Goal: Task Accomplishment & Management: Use online tool/utility

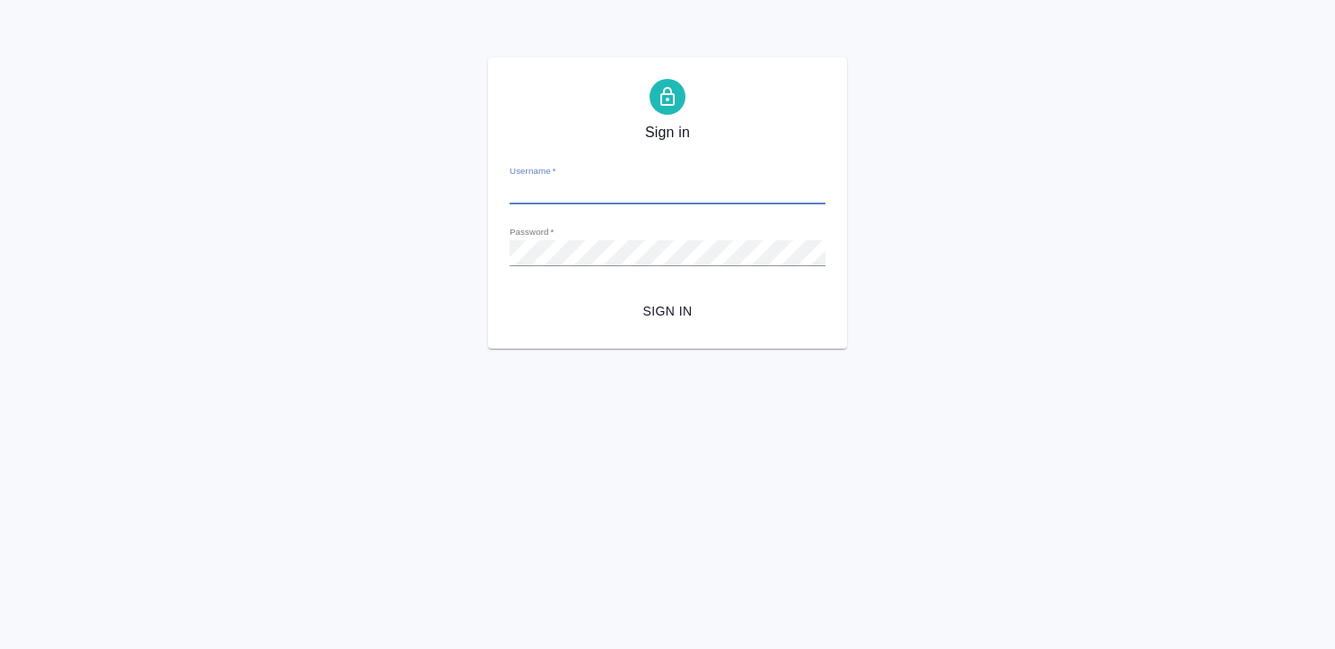
type input "k.kritskaya@awatera.com"
click at [509, 295] on button "Sign in" at bounding box center [667, 311] width 316 height 33
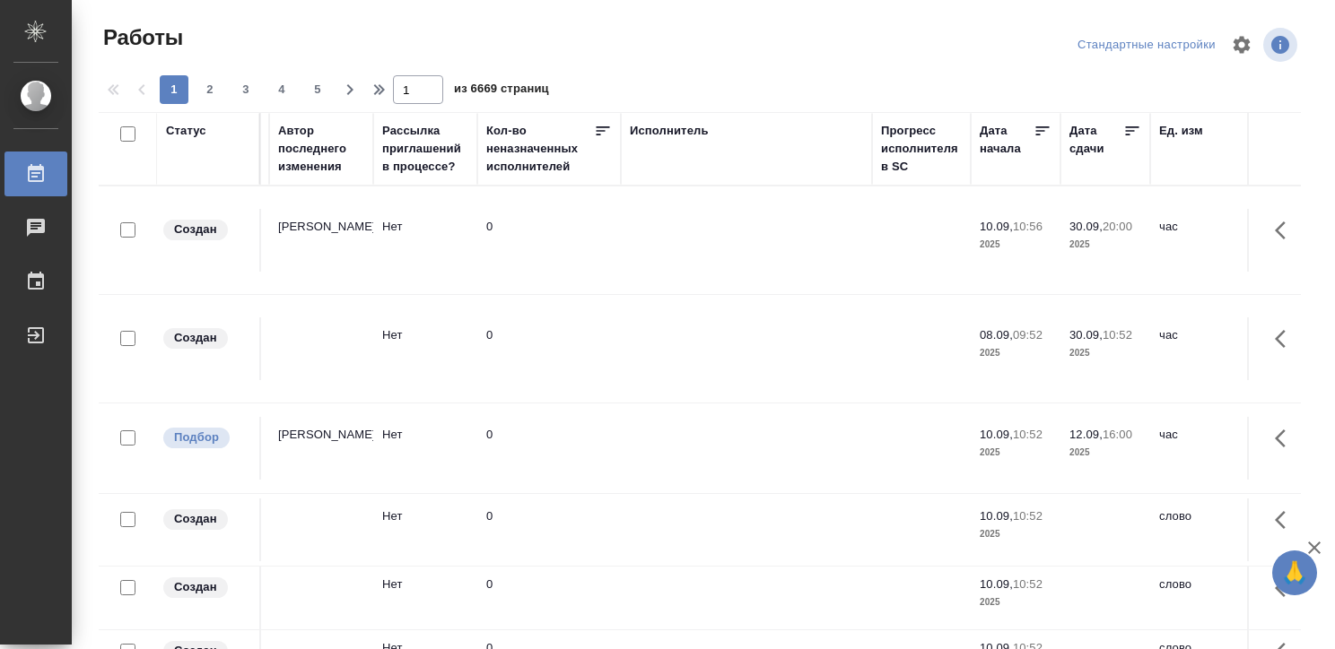
scroll to position [0, 857]
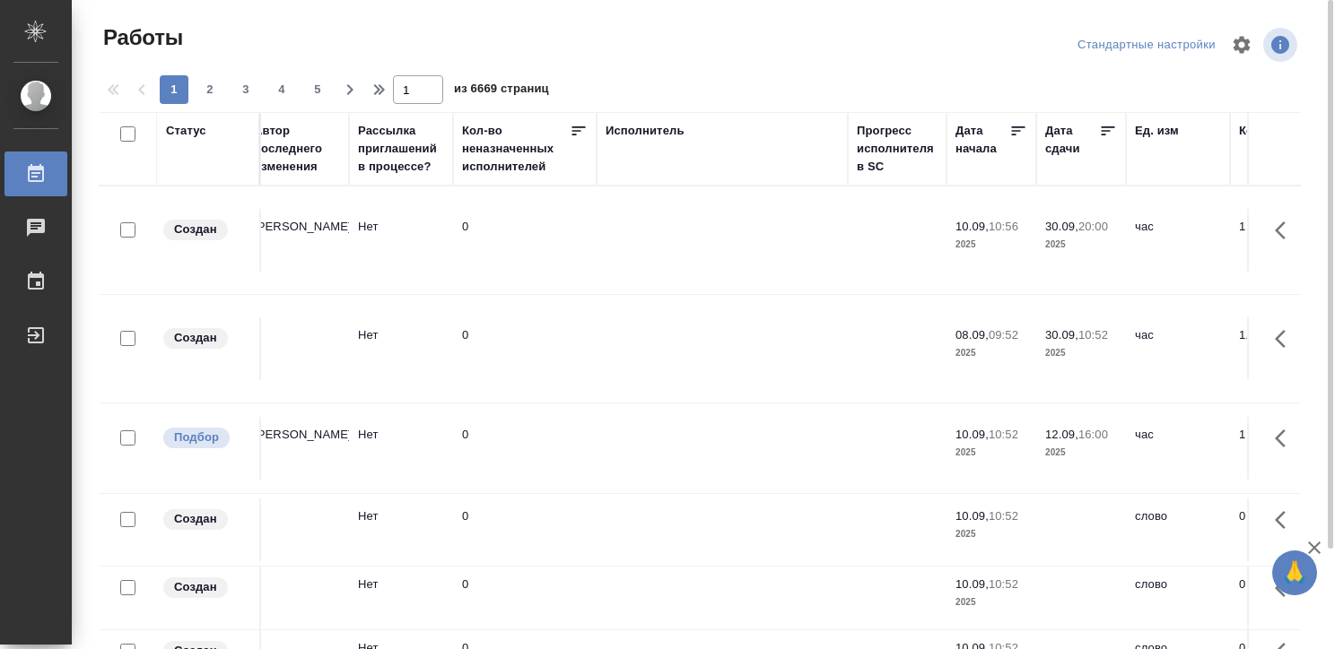
click at [653, 128] on div "Исполнитель" at bounding box center [644, 131] width 79 height 18
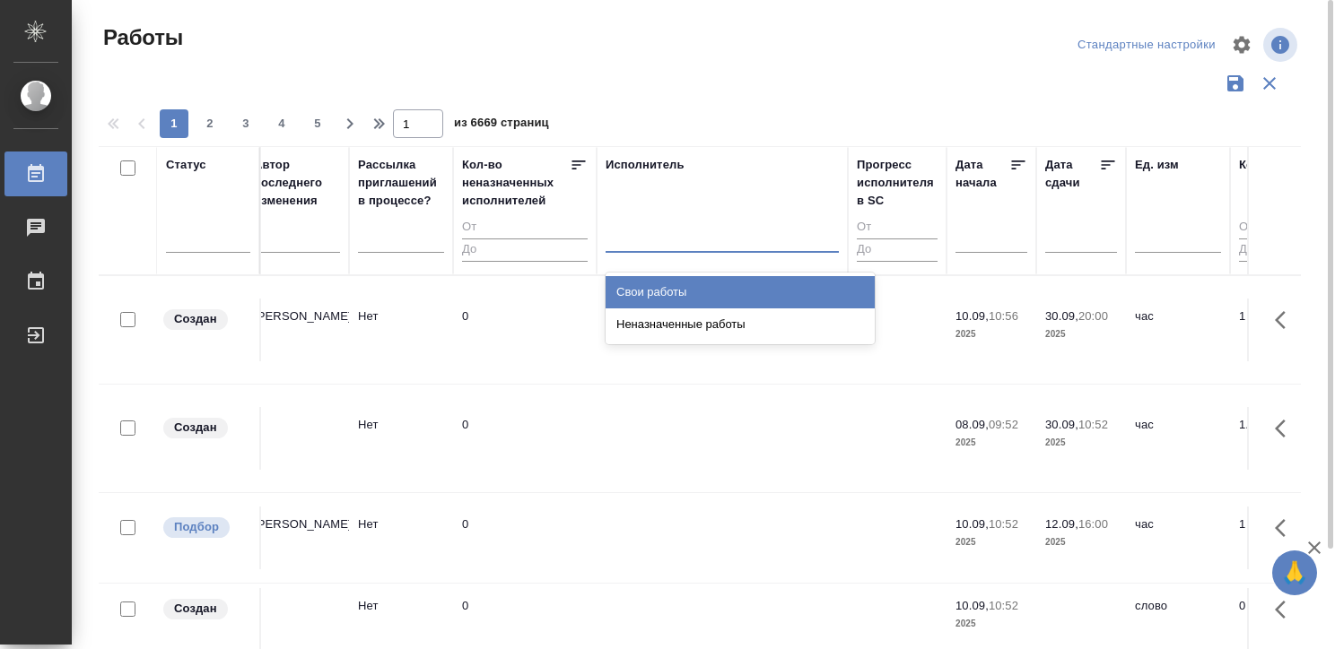
click at [656, 227] on div at bounding box center [721, 235] width 233 height 26
click at [666, 284] on div "Свои работы" at bounding box center [739, 292] width 269 height 32
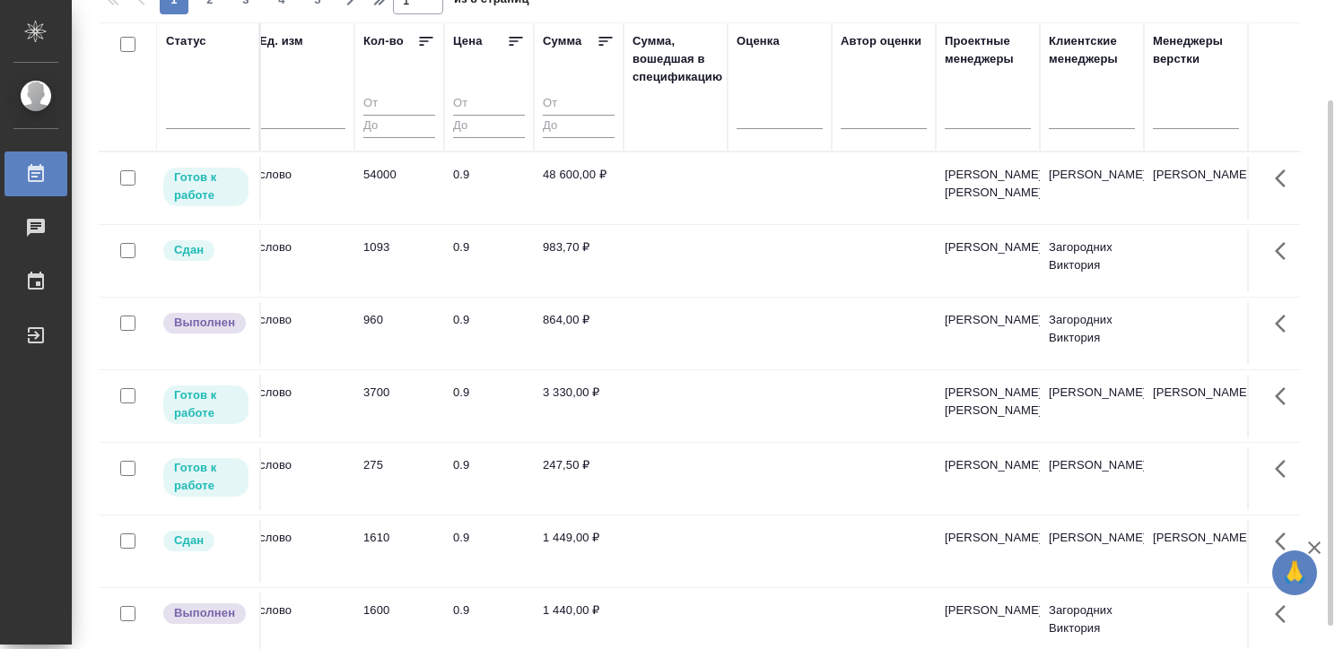
scroll to position [0, 1731]
click at [667, 477] on tr "Готов к работе BAB_FL-16466 Физическое лицо (Бабушкинская) Перевод Перевод Стан…" at bounding box center [311, 478] width 3886 height 73
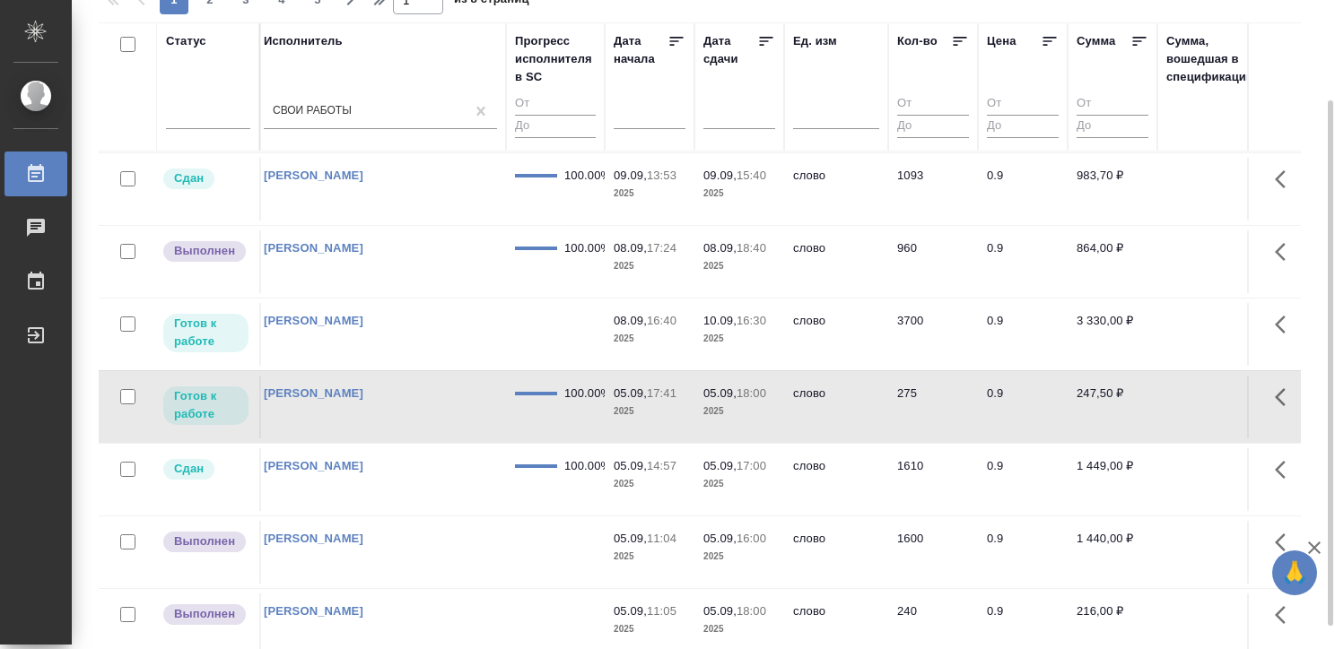
scroll to position [72, 1197]
click at [545, 355] on td at bounding box center [556, 334] width 99 height 63
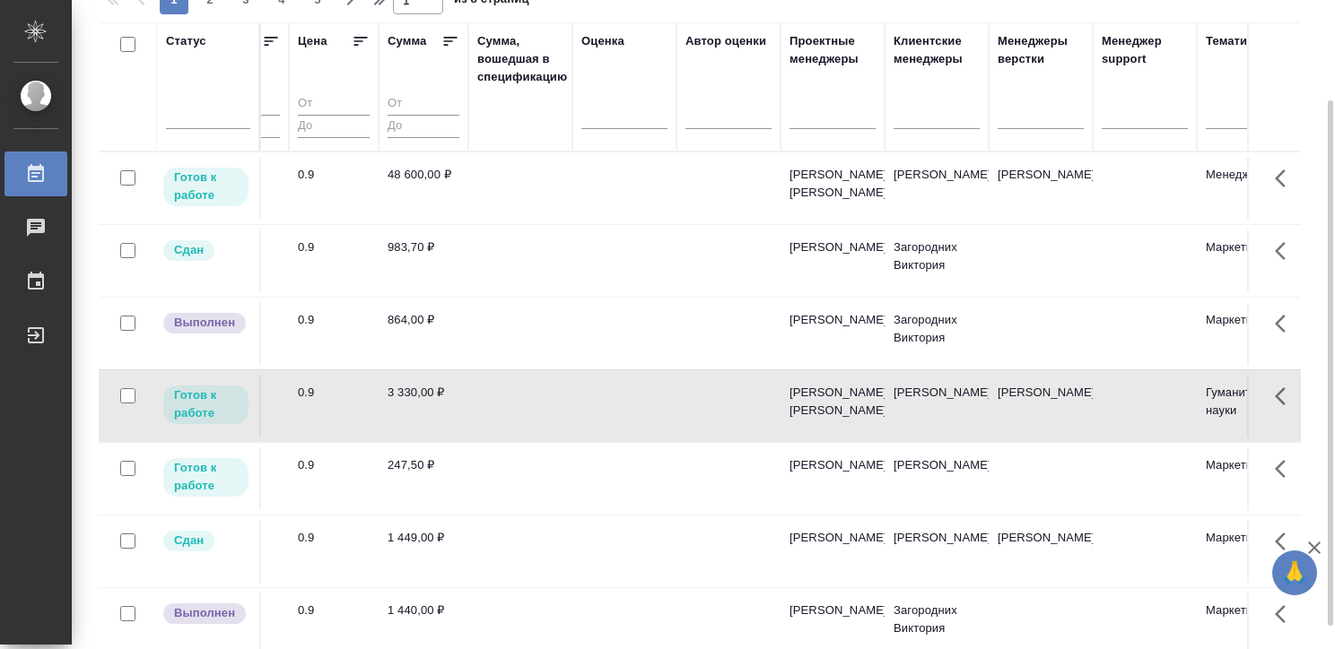
scroll to position [0, 1876]
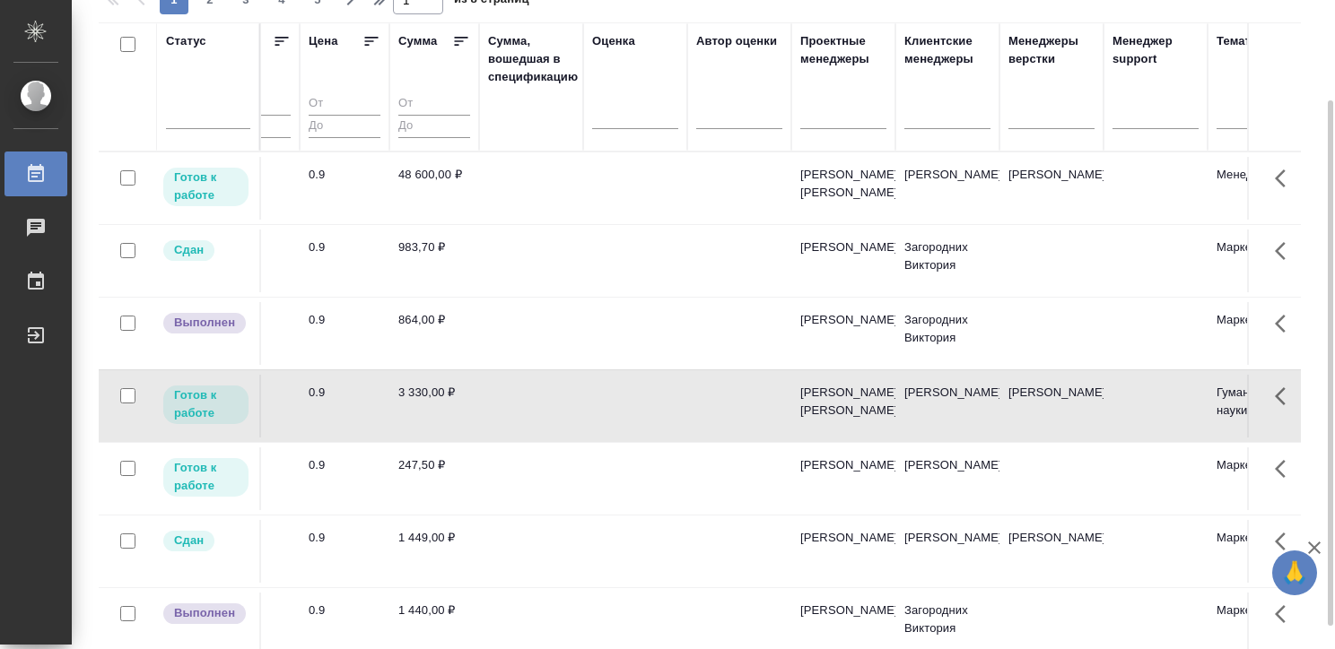
click at [600, 154] on tr "Готов к работе S_T-OP-C-25054 РУСАЛ Глобал Менеджмент Постредактура машинного п…" at bounding box center [165, 188] width 3886 height 73
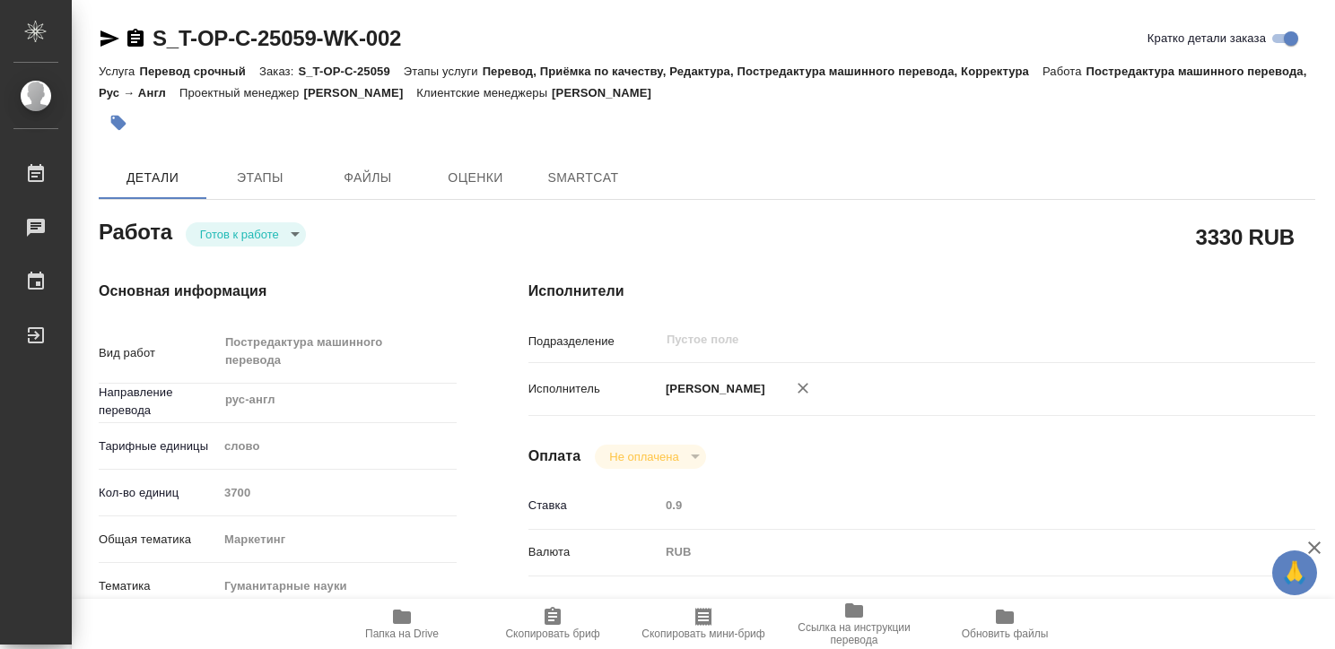
type textarea "x"
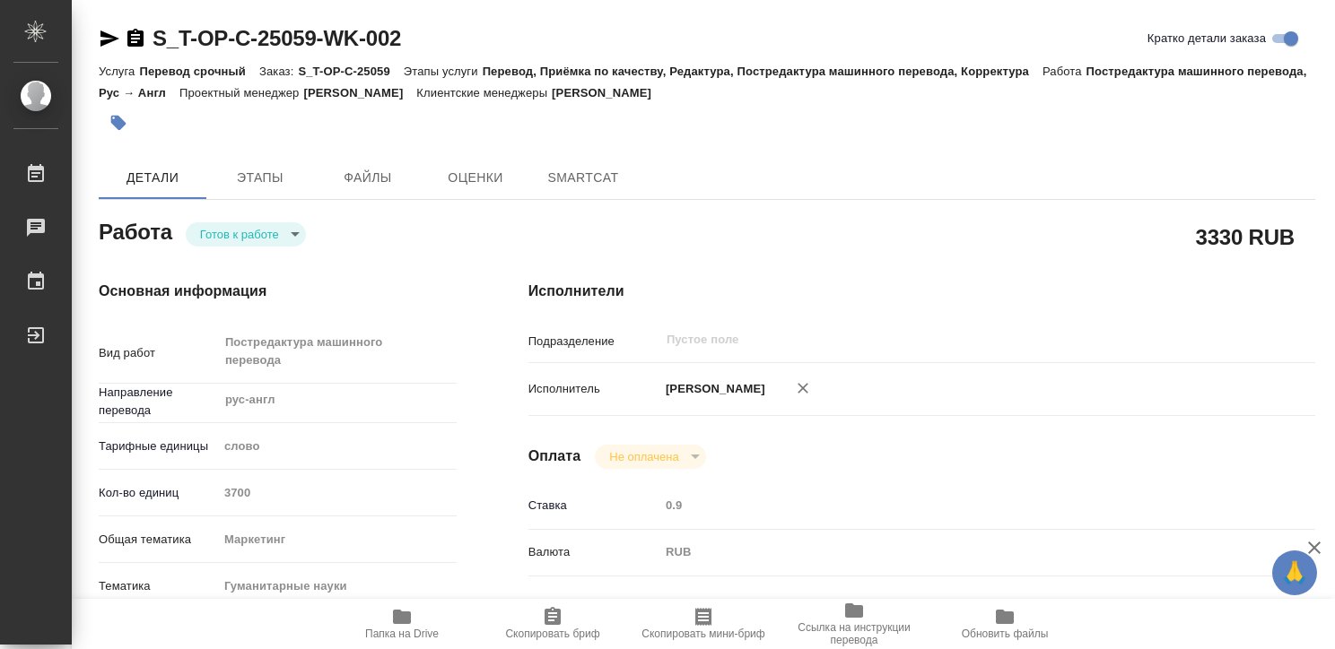
type textarea "x"
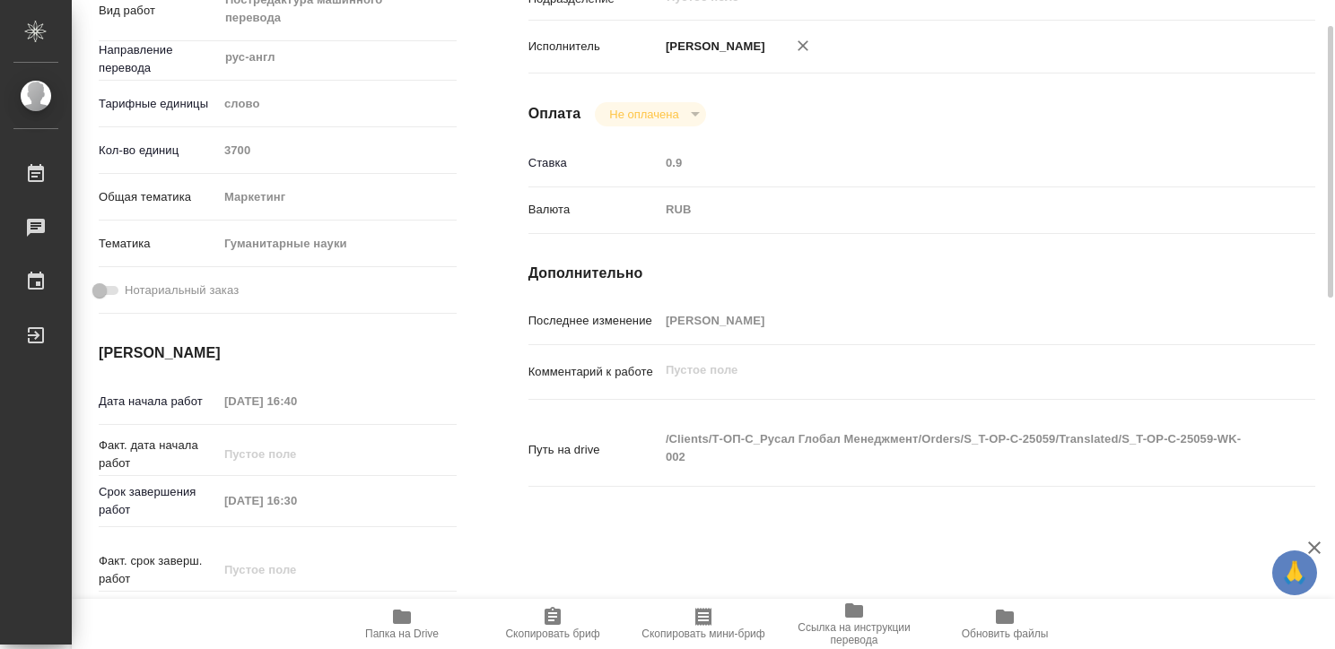
type textarea "x"
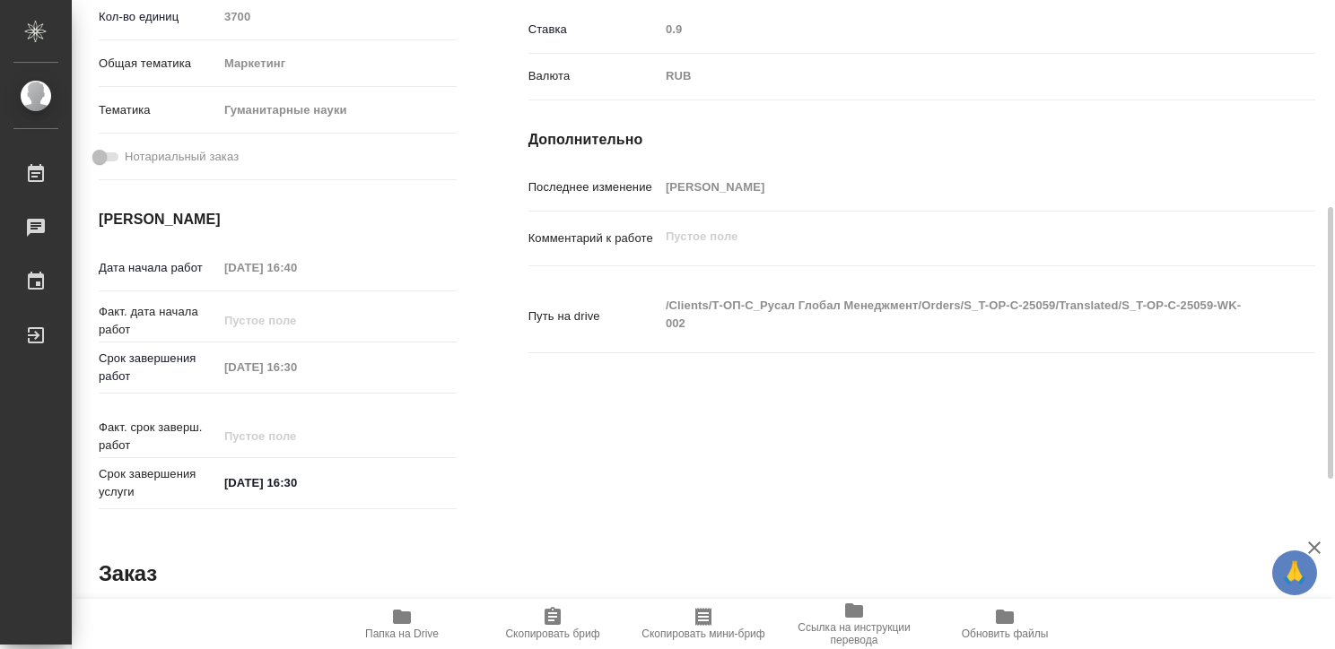
scroll to position [483, 0]
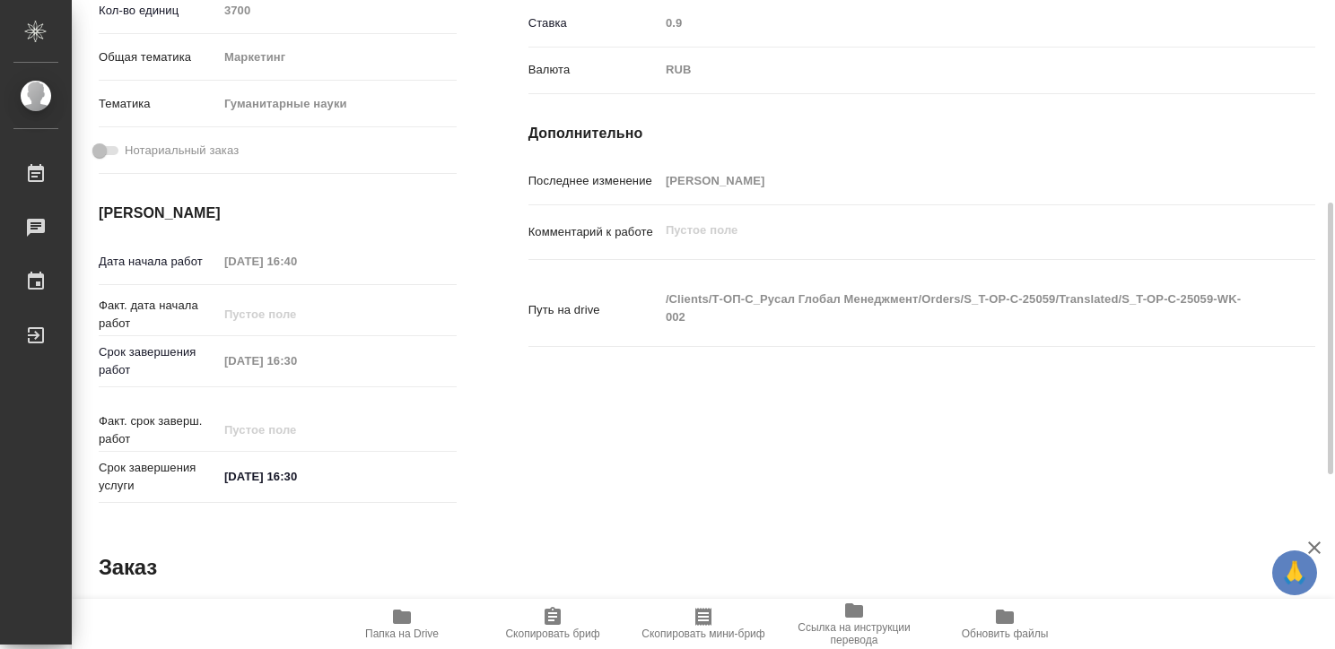
type textarea "x"
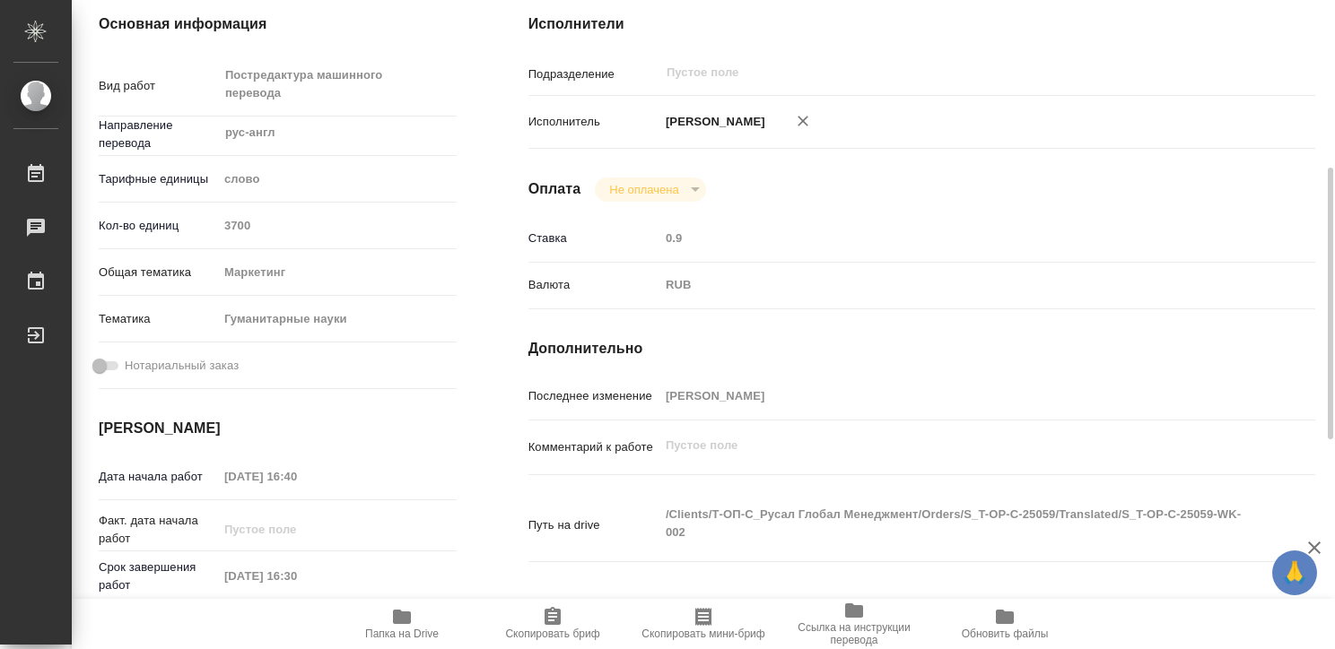
scroll to position [220, 0]
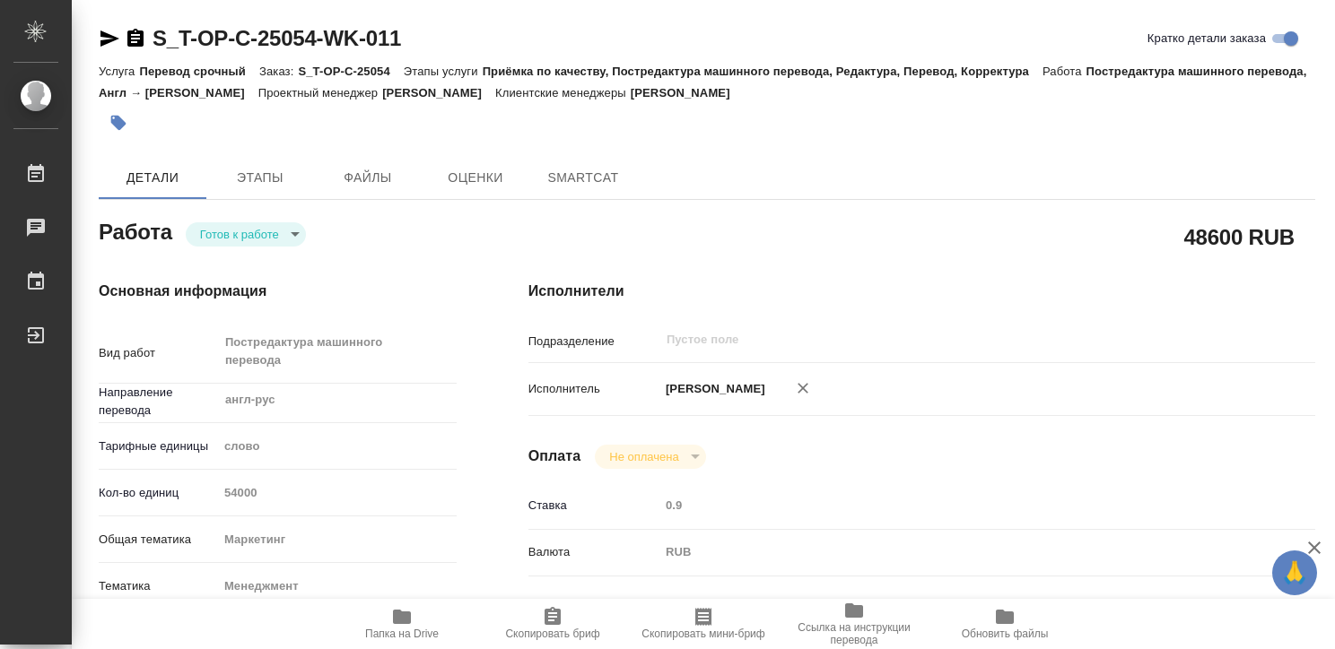
type textarea "x"
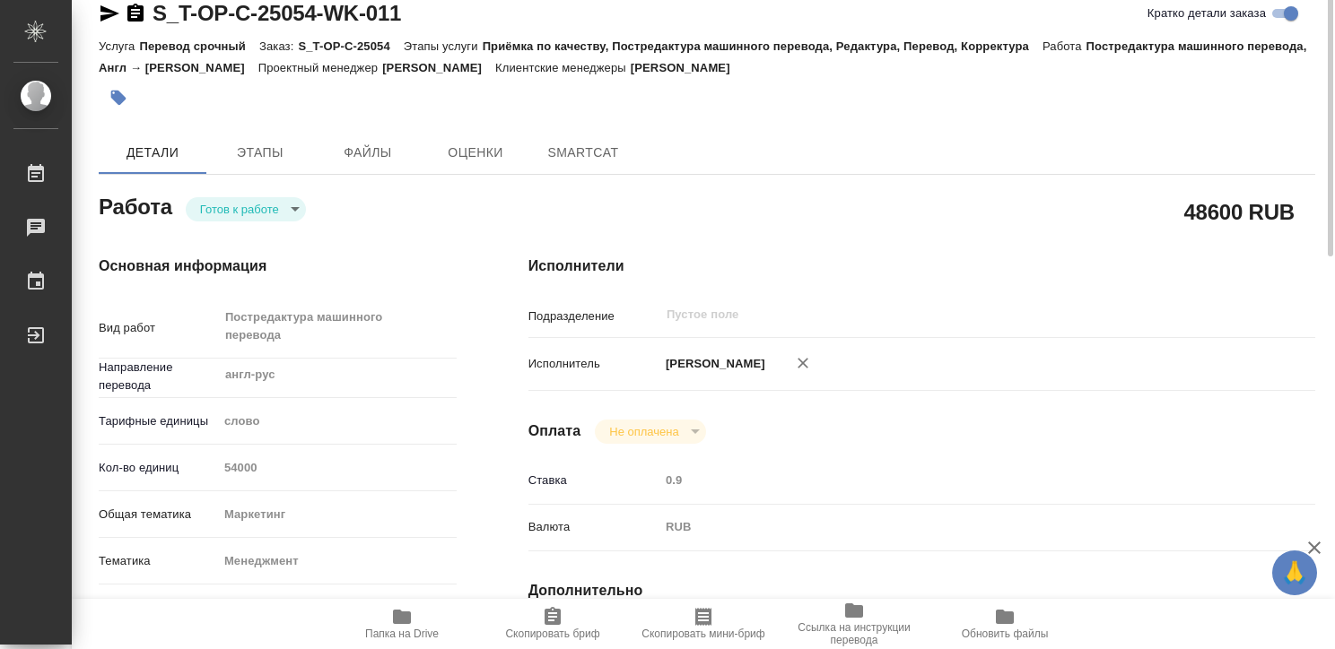
type textarea "x"
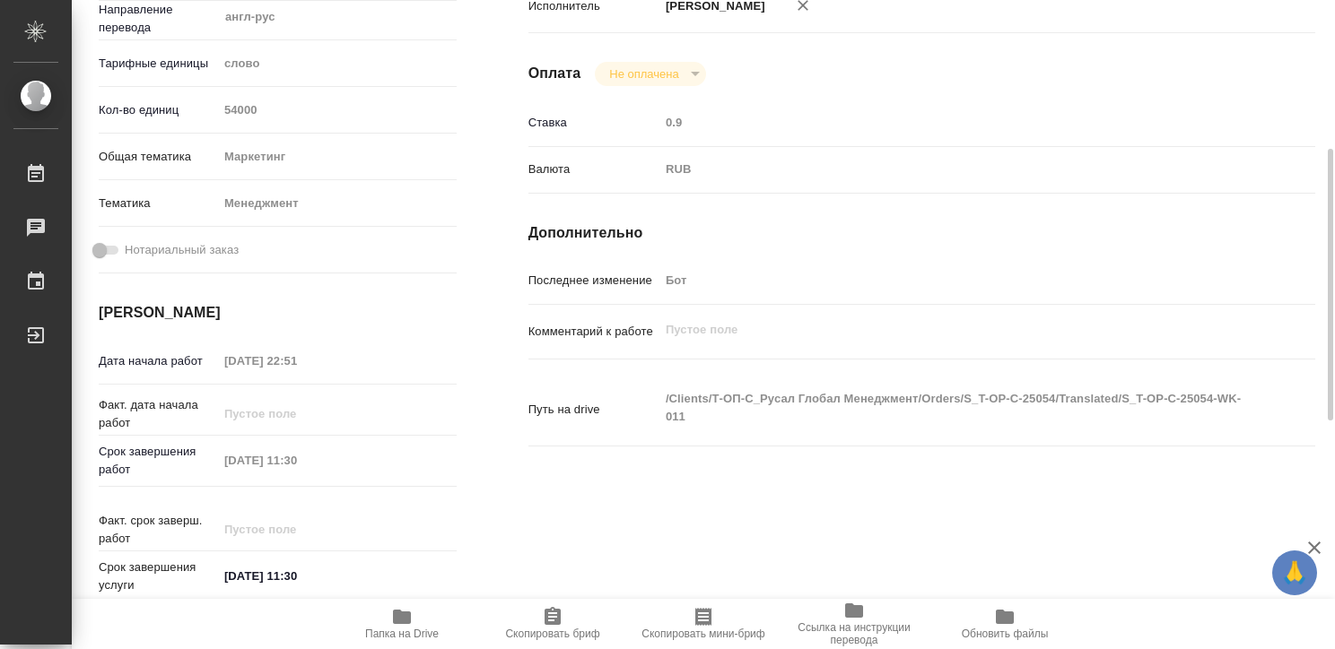
type textarea "x"
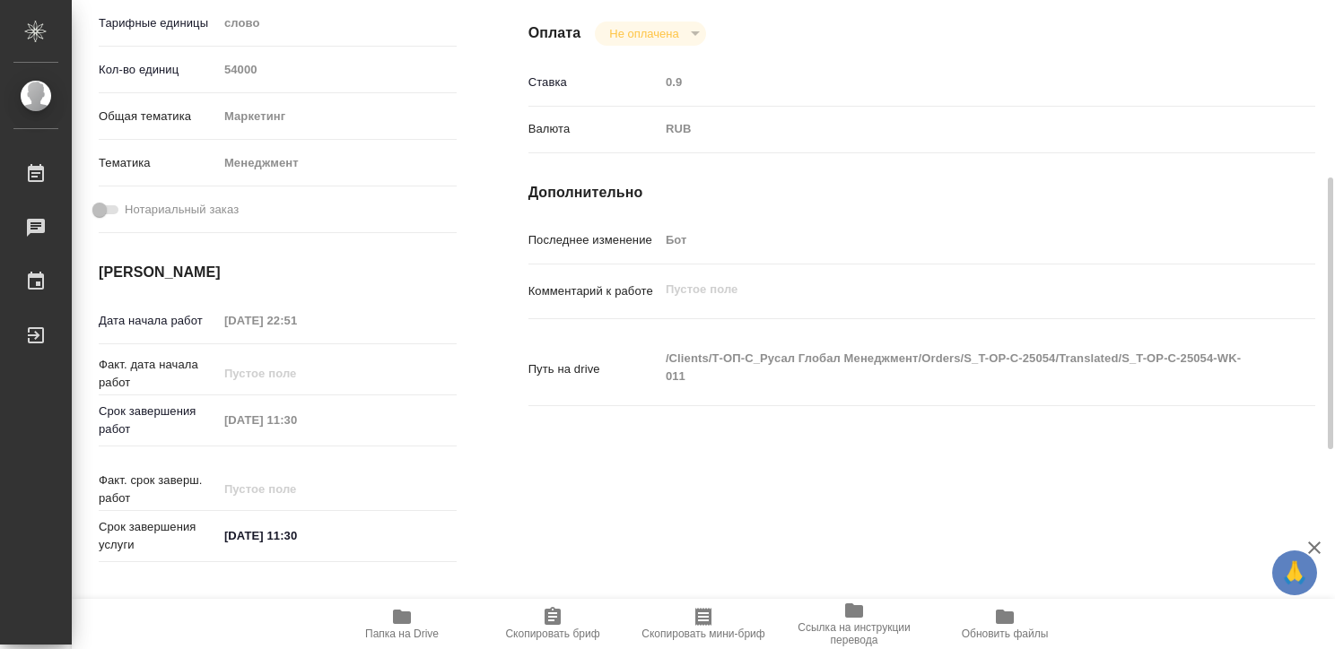
type textarea "x"
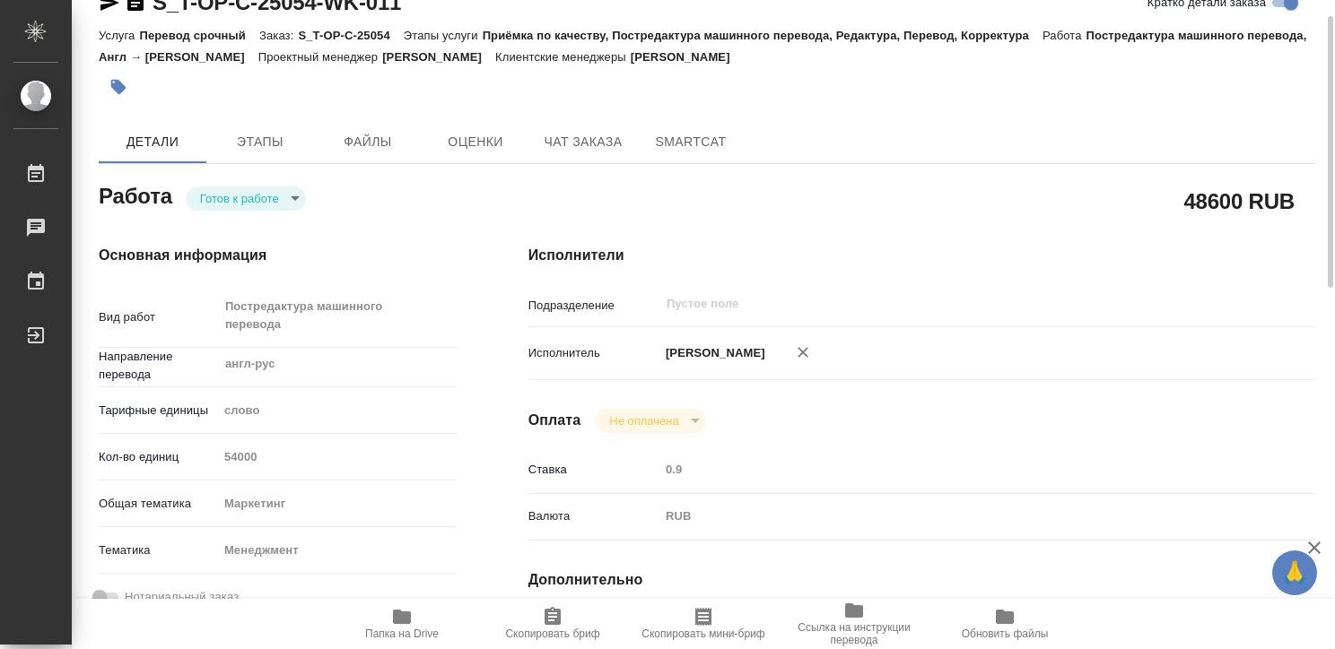
scroll to position [37, 0]
type textarea "x"
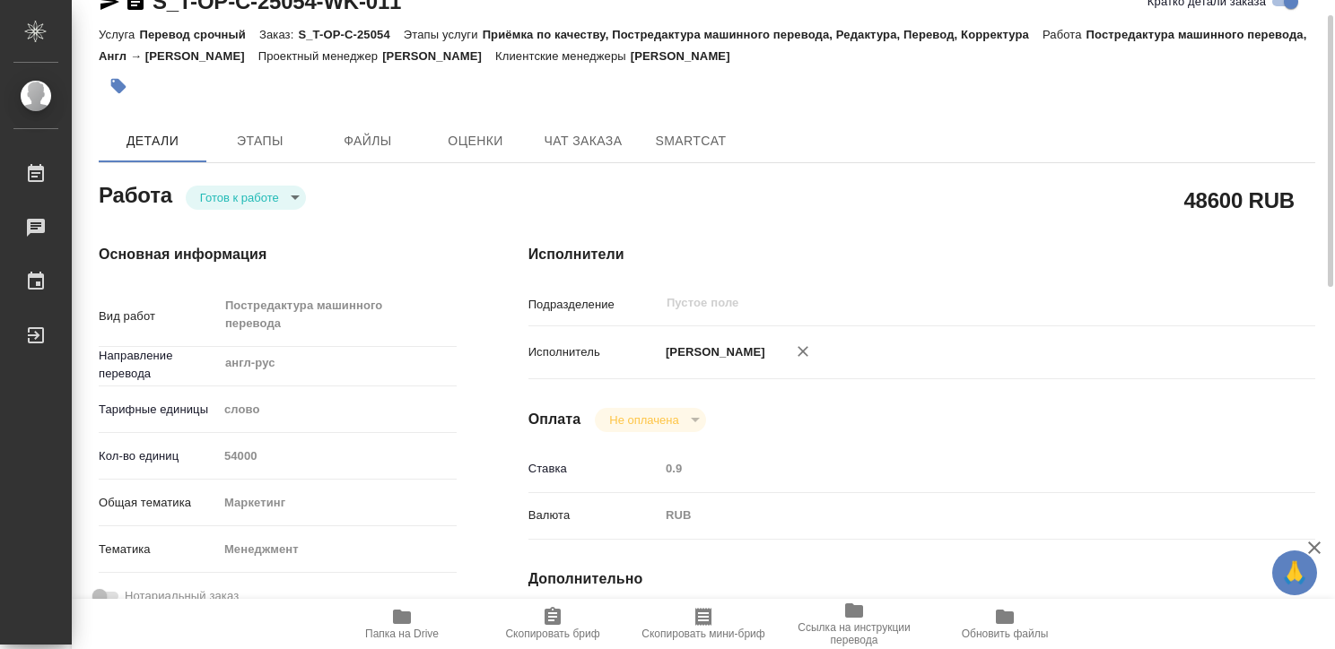
type textarea "x"
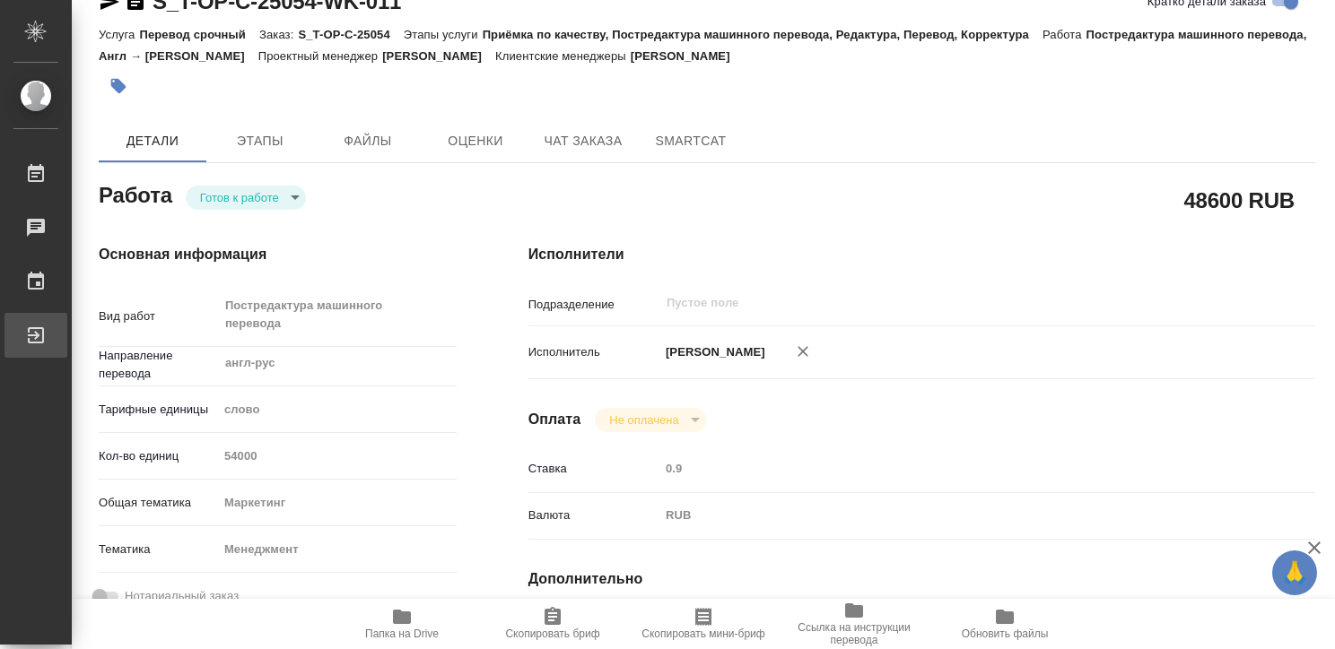
type textarea "x"
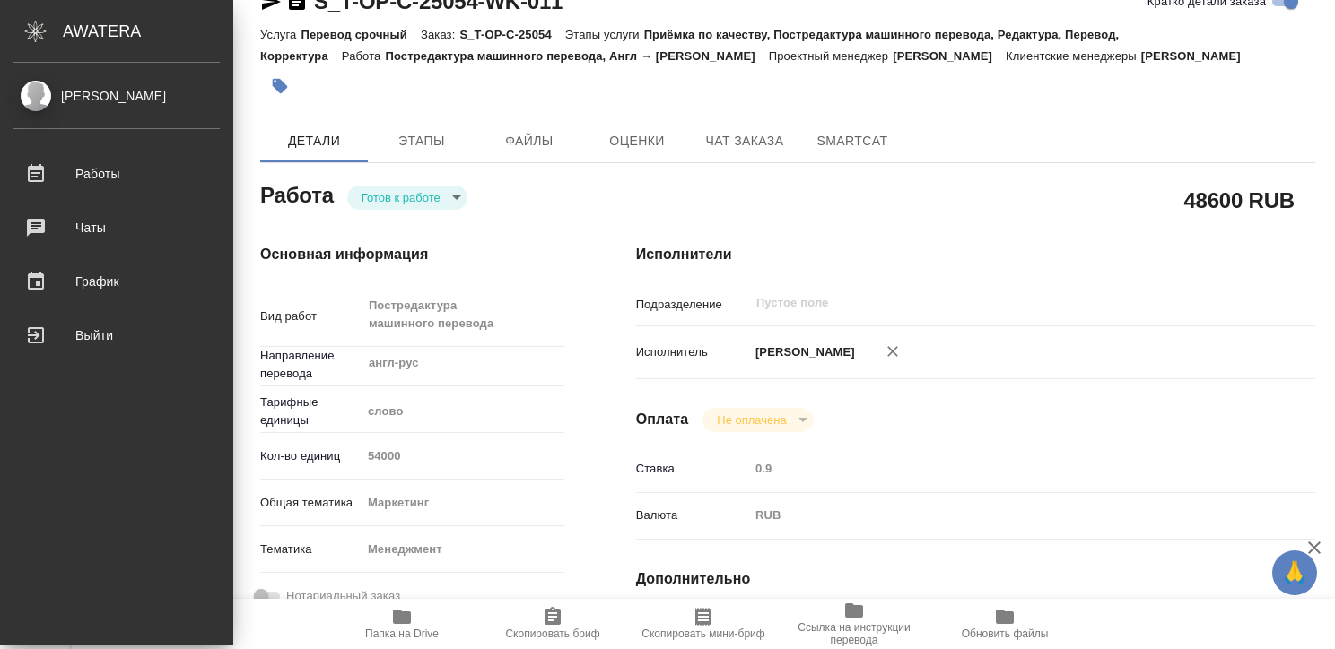
type textarea "x"
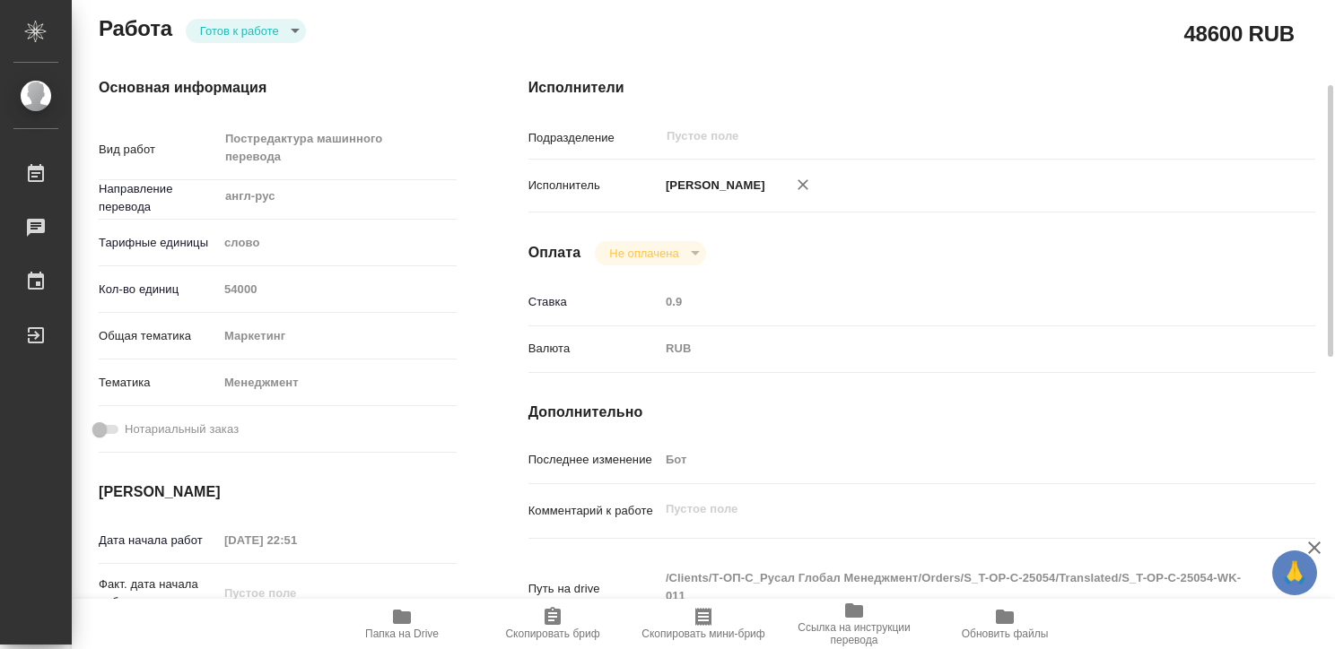
scroll to position [205, 0]
type textarea "x"
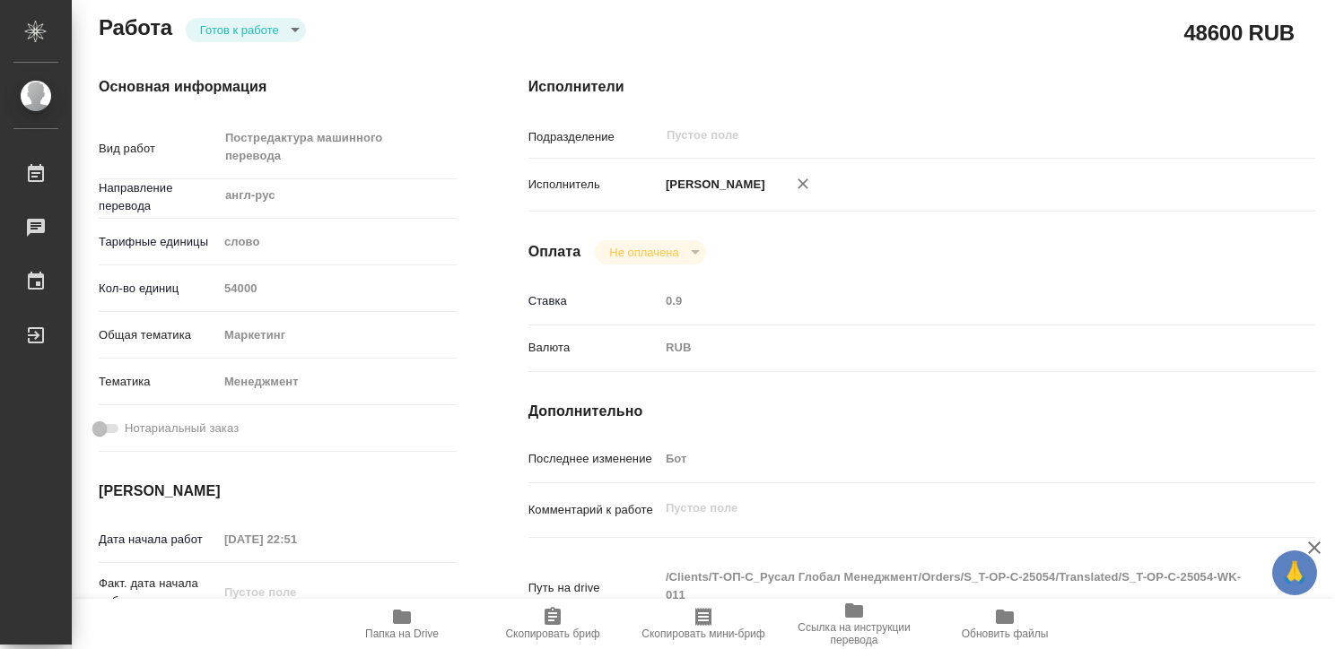
type textarea "x"
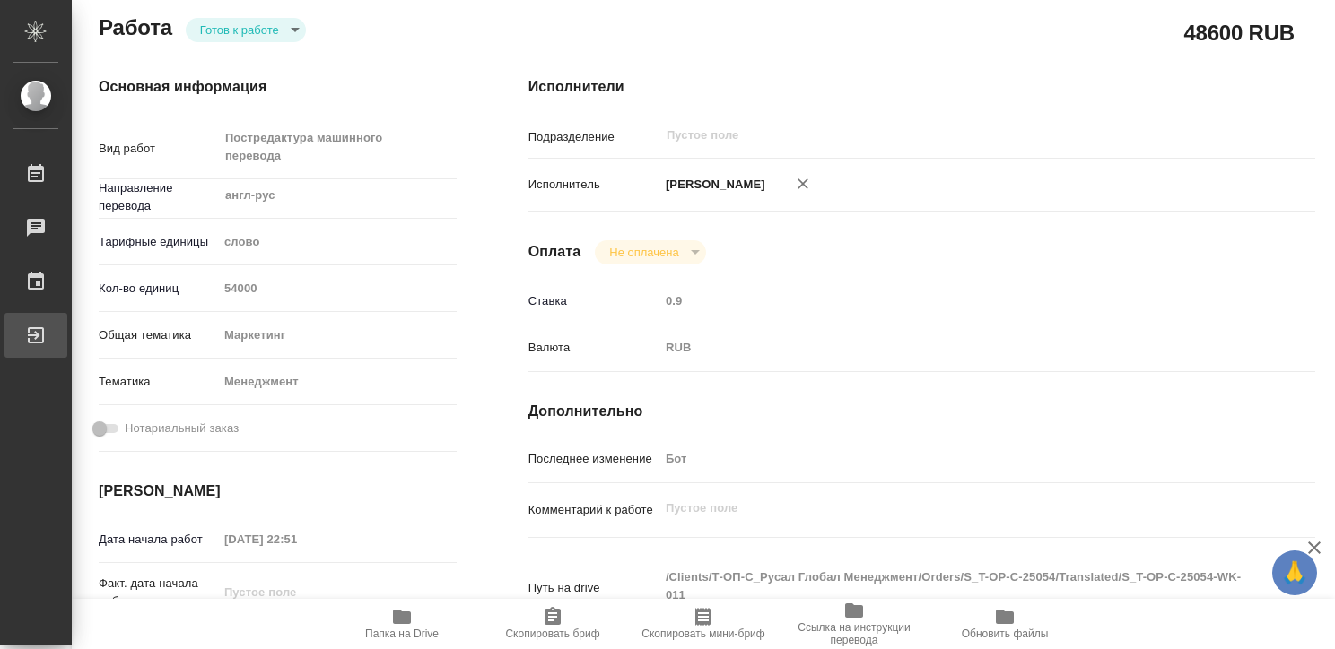
type textarea "x"
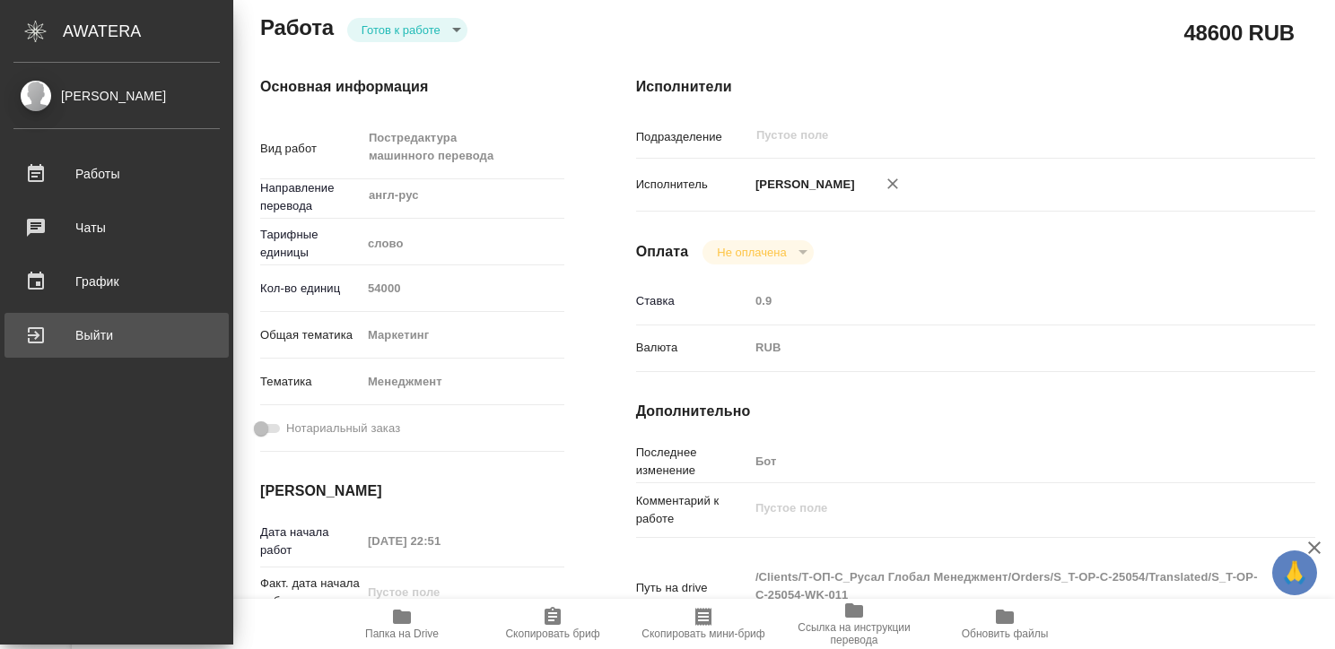
type textarea "x"
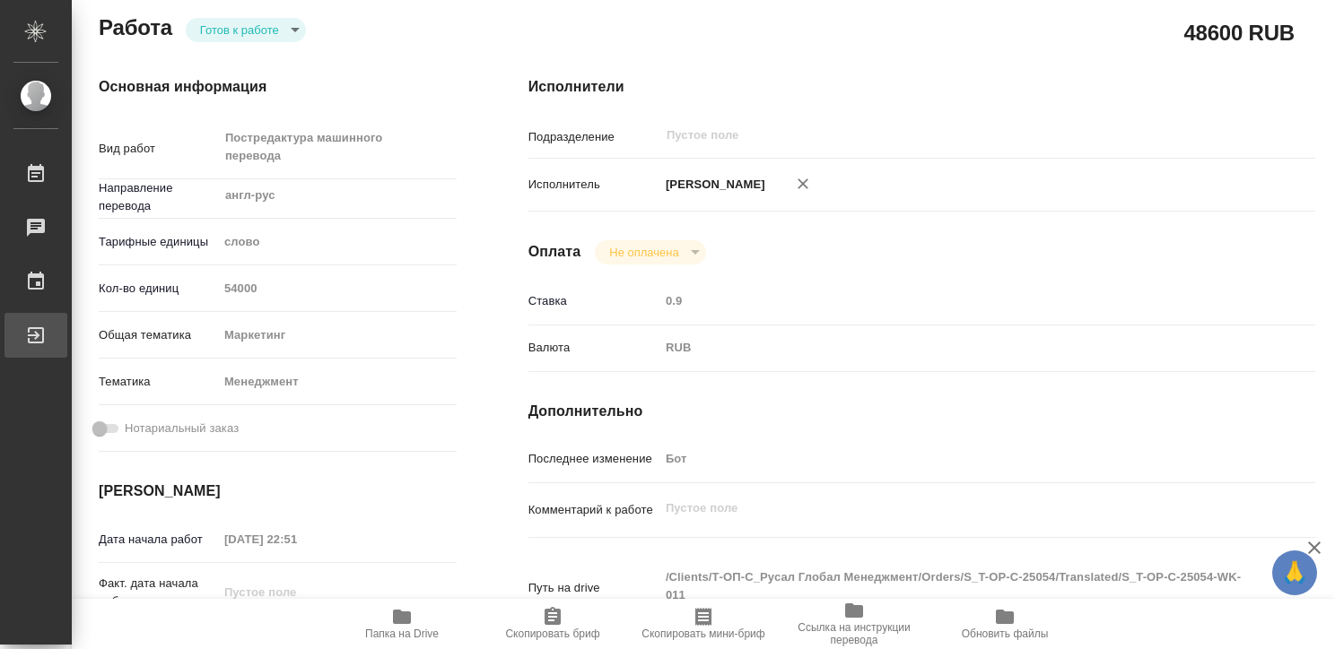
click at [34, 335] on div "Выйти" at bounding box center [13, 335] width 45 height 27
